Goal: Task Accomplishment & Management: Manage account settings

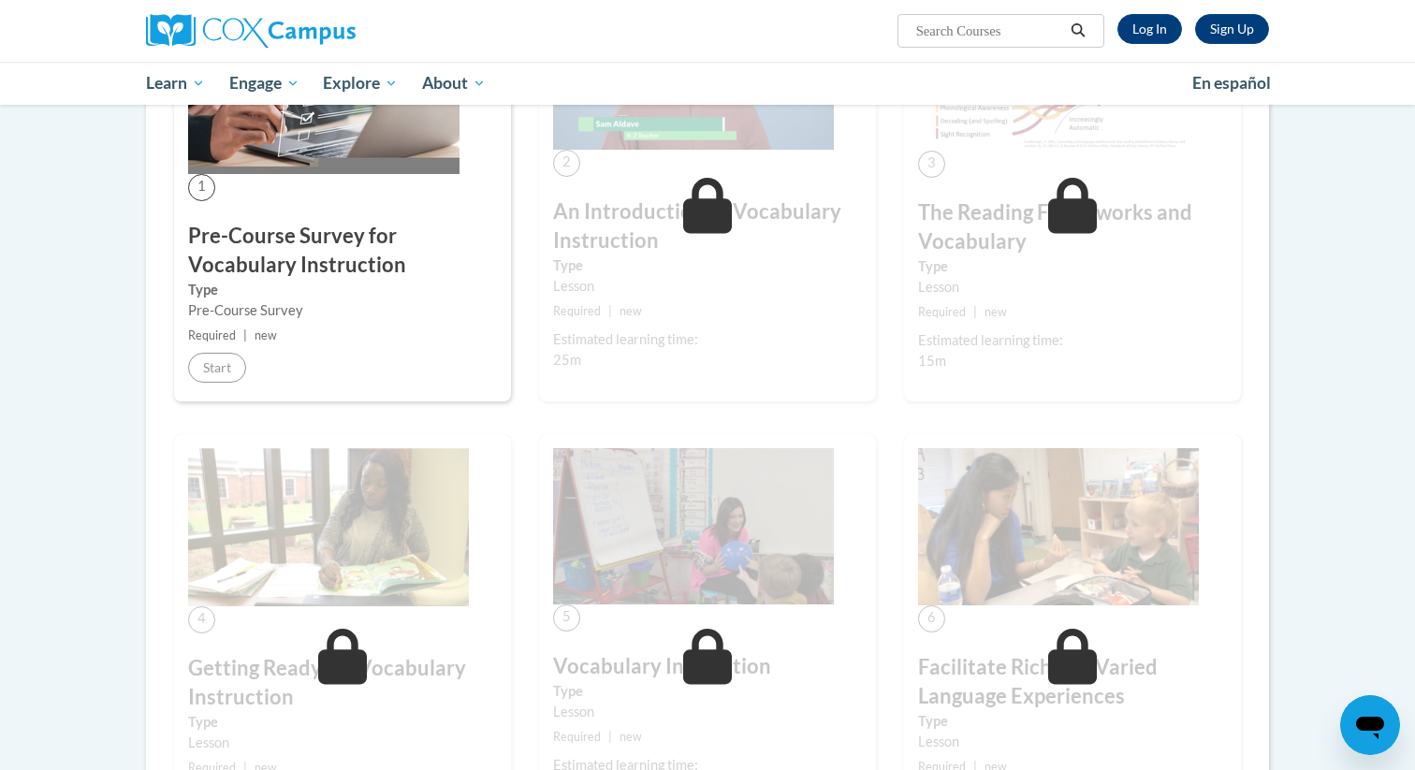
scroll to position [462, 0]
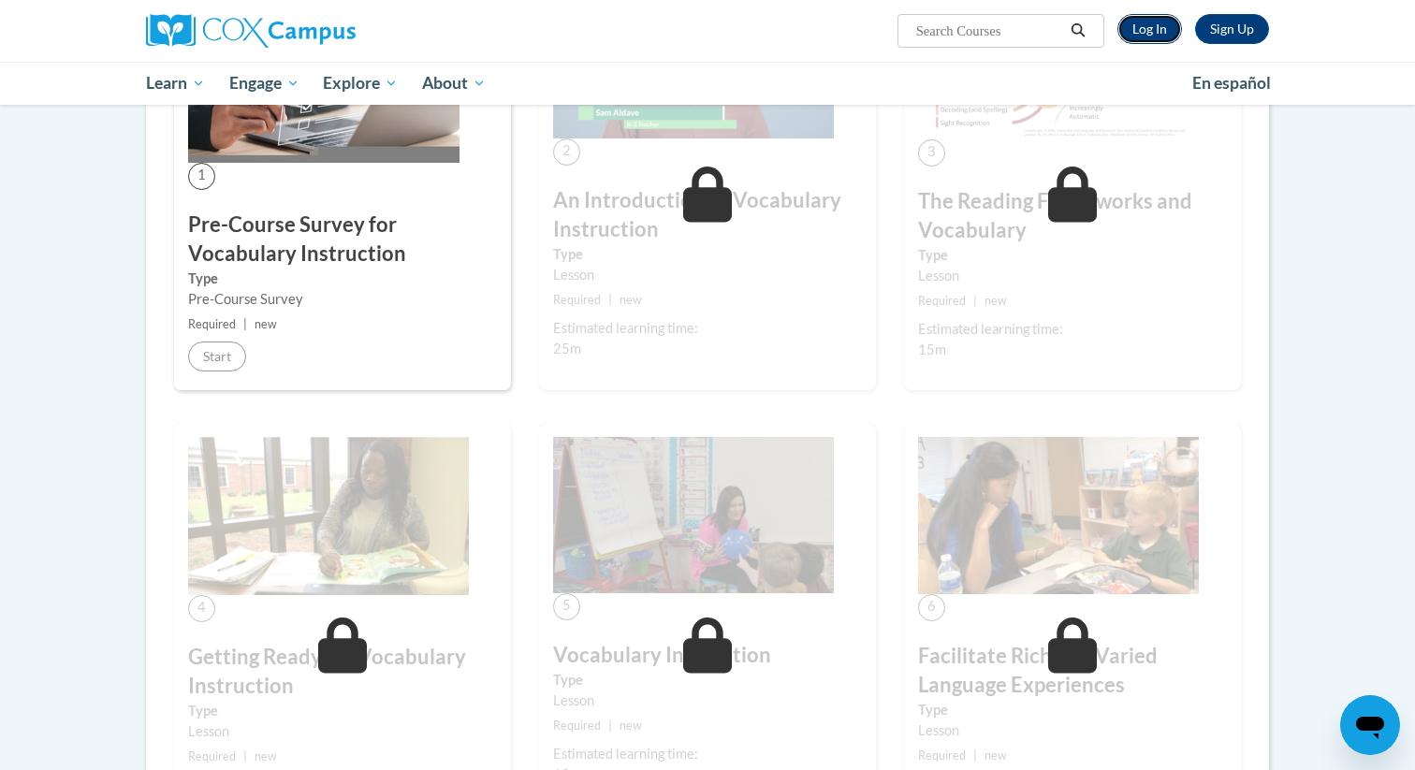
click at [1151, 20] on link "Log In" at bounding box center [1149, 29] width 65 height 30
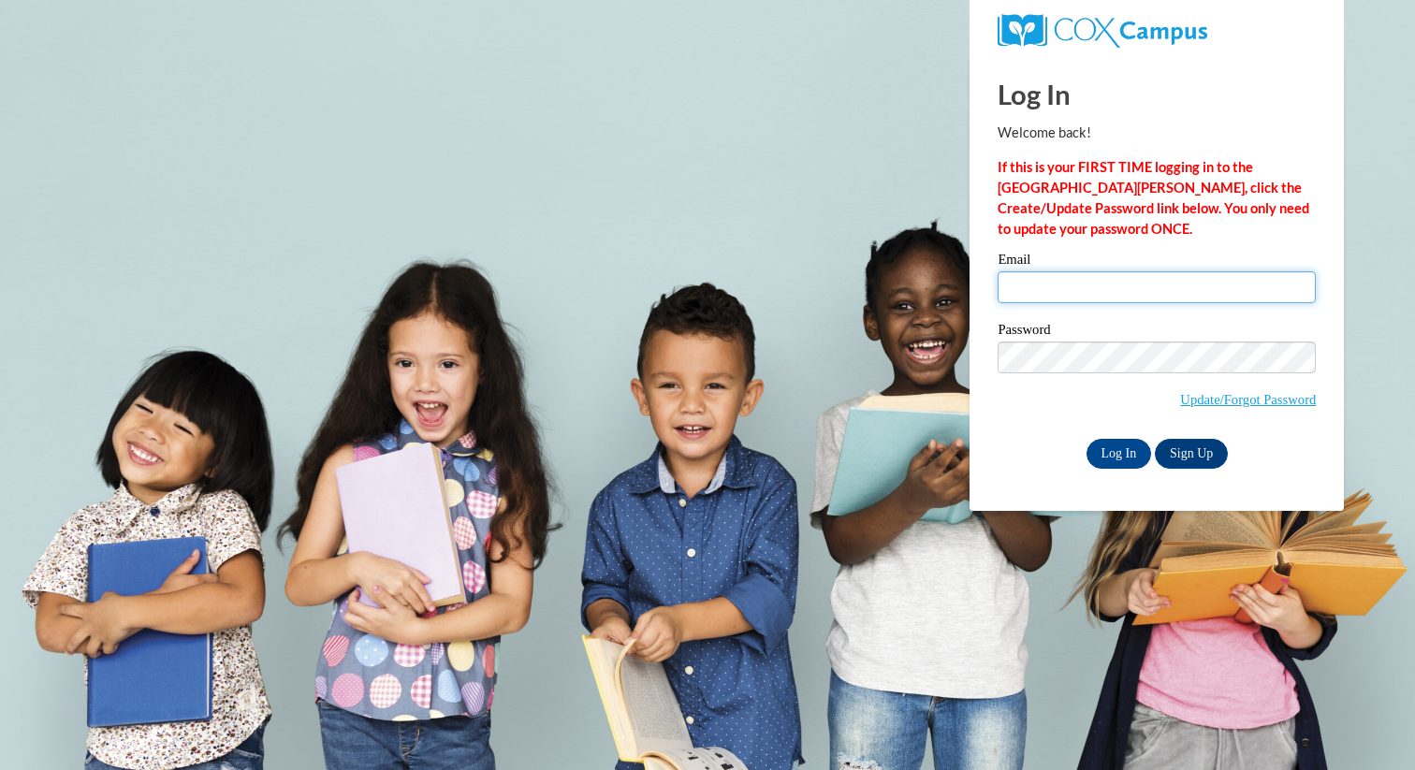
click at [1051, 293] on input "Email" at bounding box center [1156, 287] width 318 height 32
click at [1056, 315] on div "Email" at bounding box center [1156, 285] width 318 height 65
click at [1084, 289] on input "Email" at bounding box center [1156, 287] width 318 height 32
type input "asheldon@butler.edu"
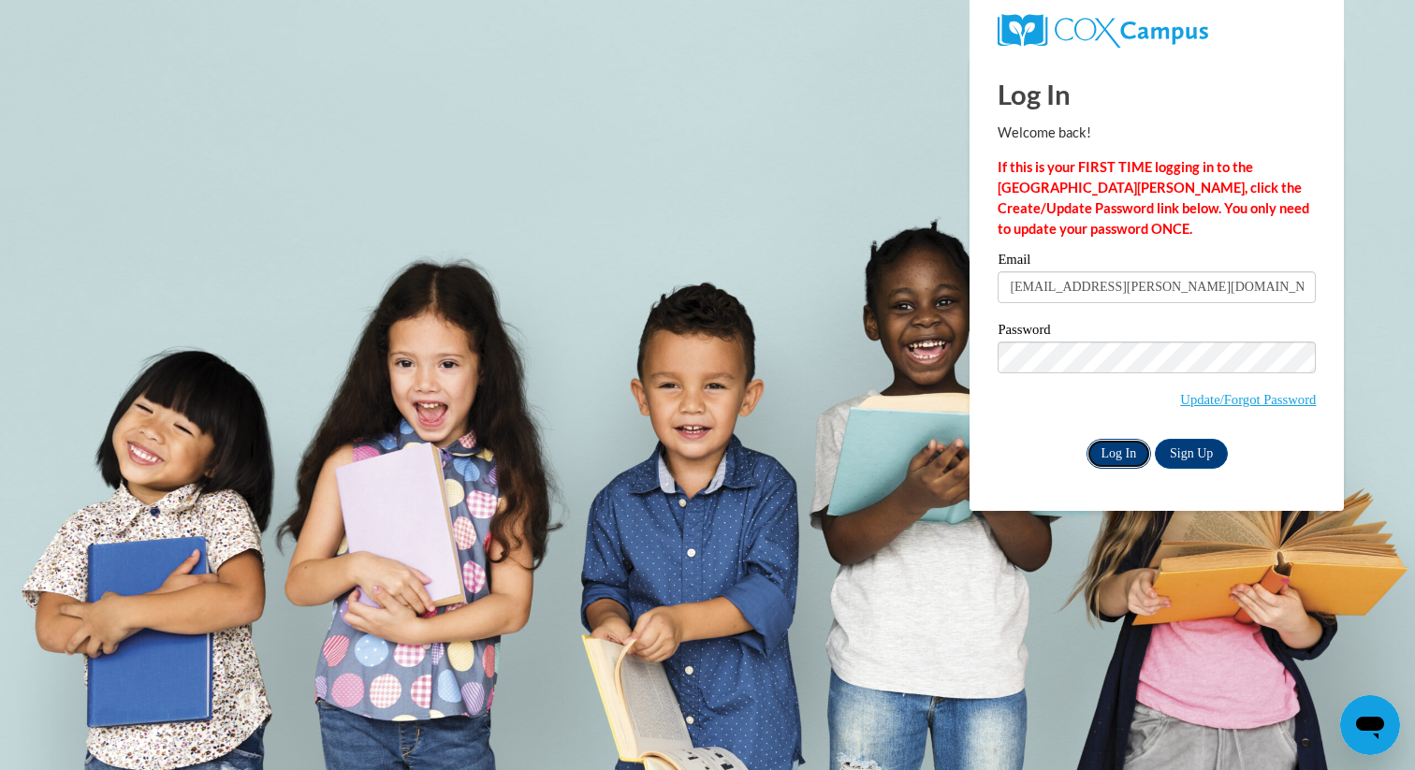
click at [1128, 453] on input "Log In" at bounding box center [1118, 454] width 65 height 30
click at [1121, 453] on input "Log In" at bounding box center [1118, 454] width 65 height 30
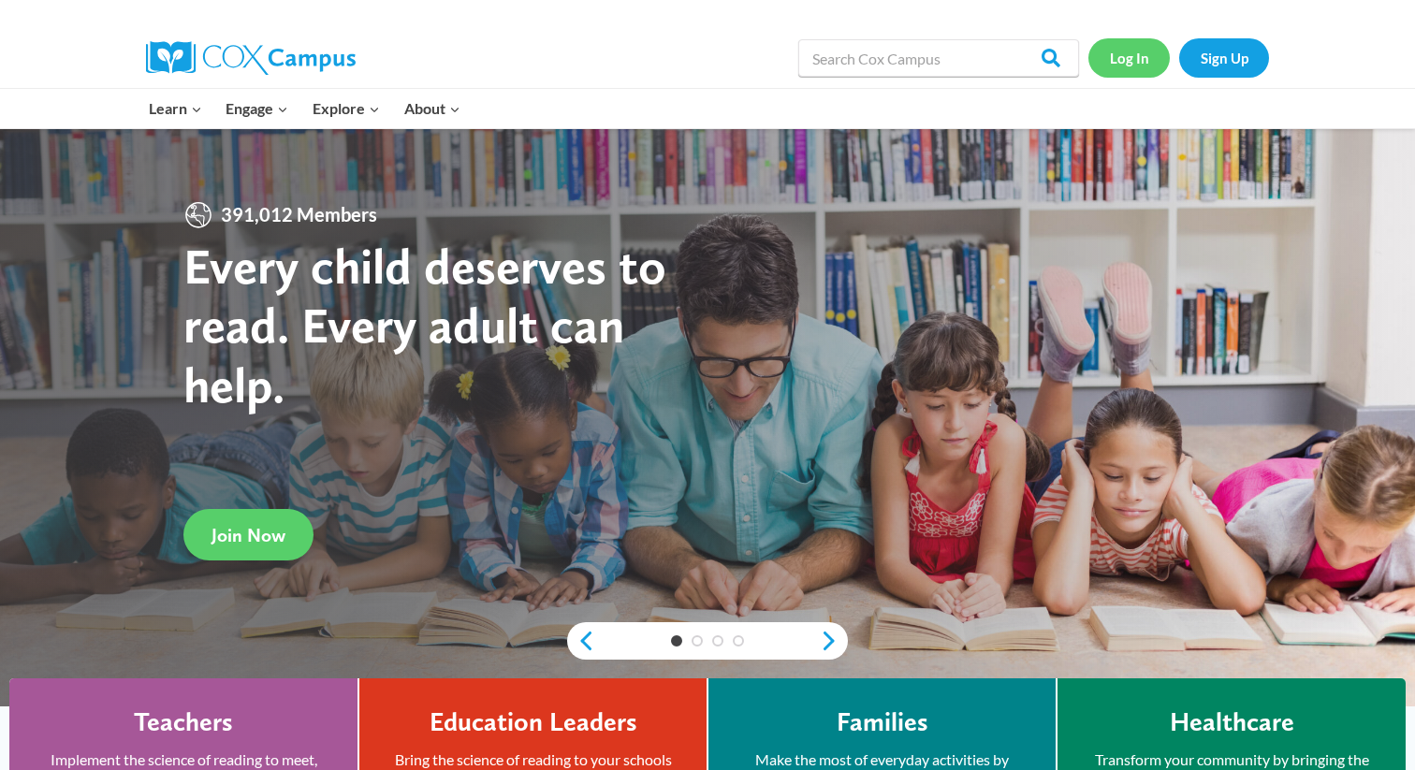
click at [1110, 54] on link "Log In" at bounding box center [1128, 57] width 81 height 38
